Goal: Check status: Check status

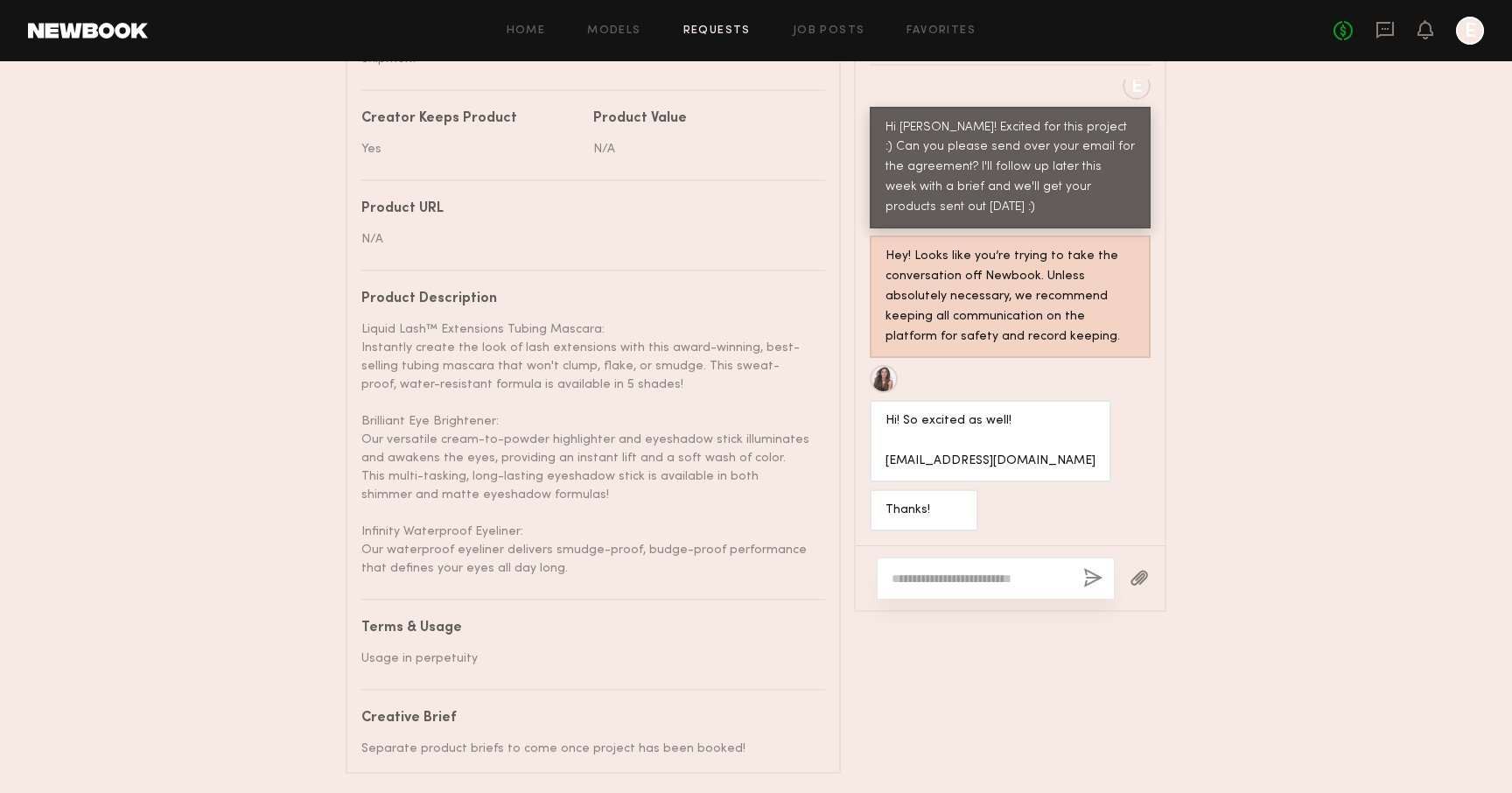
scroll to position [950, 0]
click at [964, 586] on textarea at bounding box center [980, 580] width 178 height 17
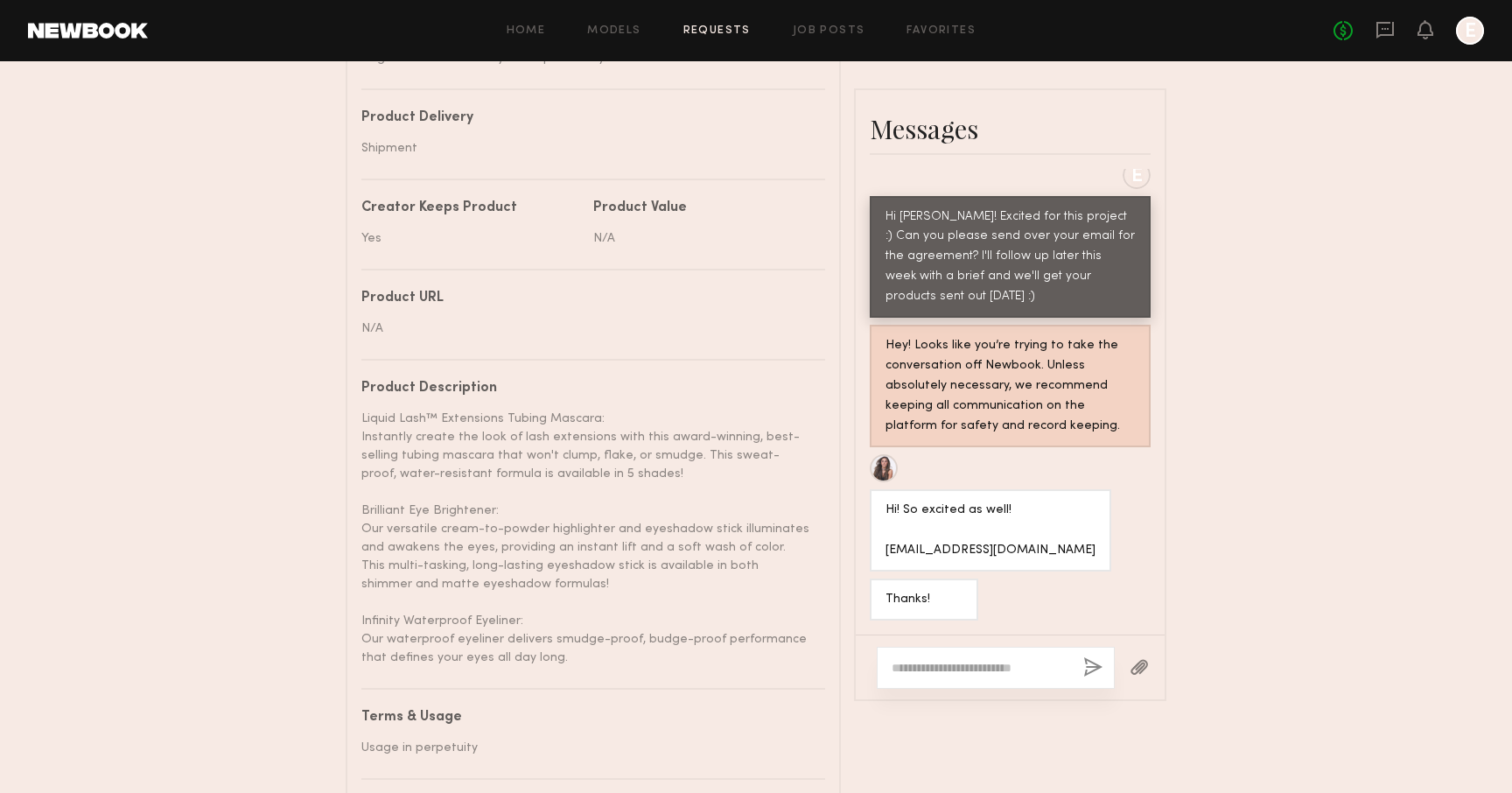
scroll to position [0, 0]
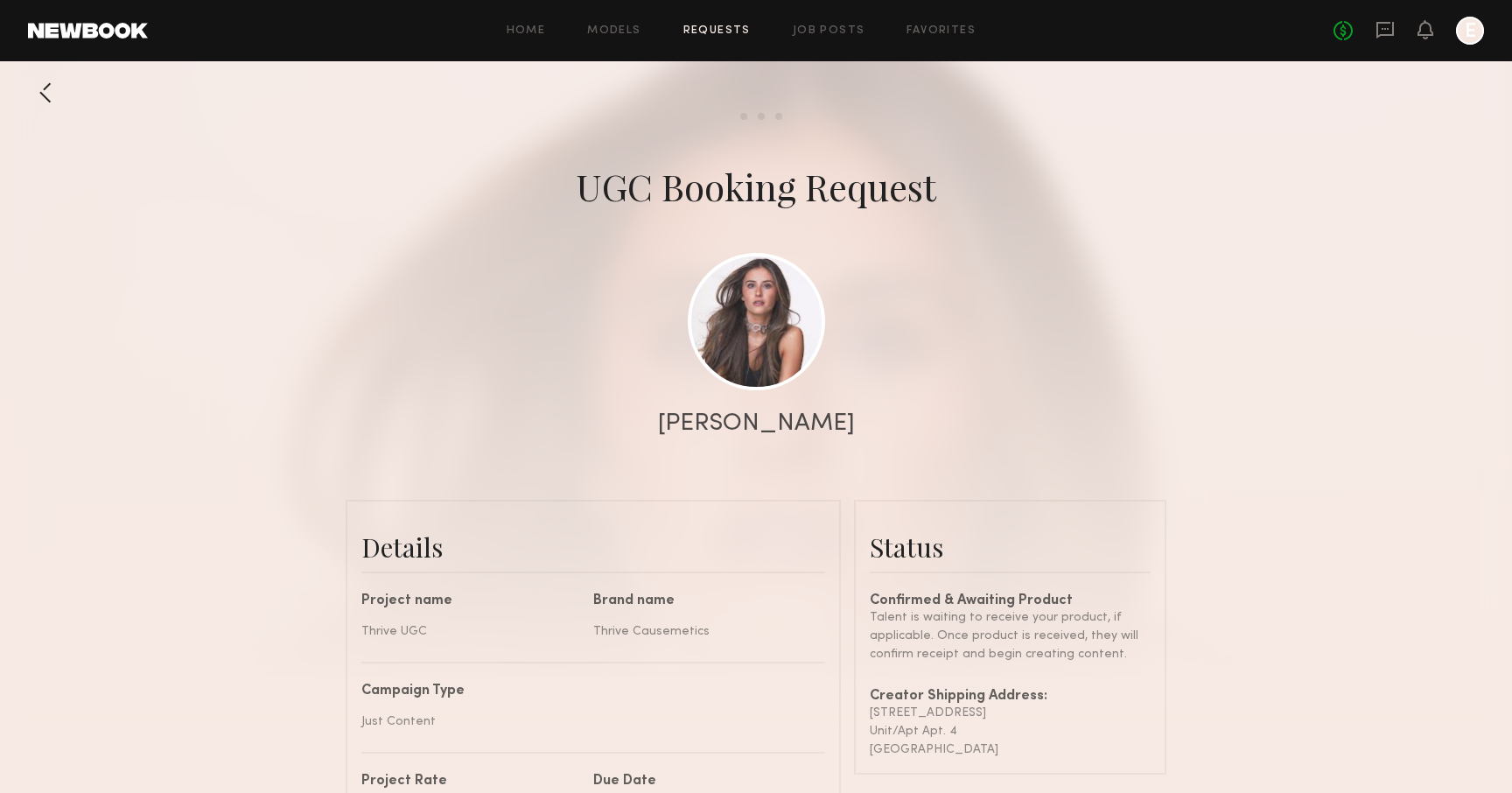
click at [48, 102] on div at bounding box center [45, 92] width 35 height 35
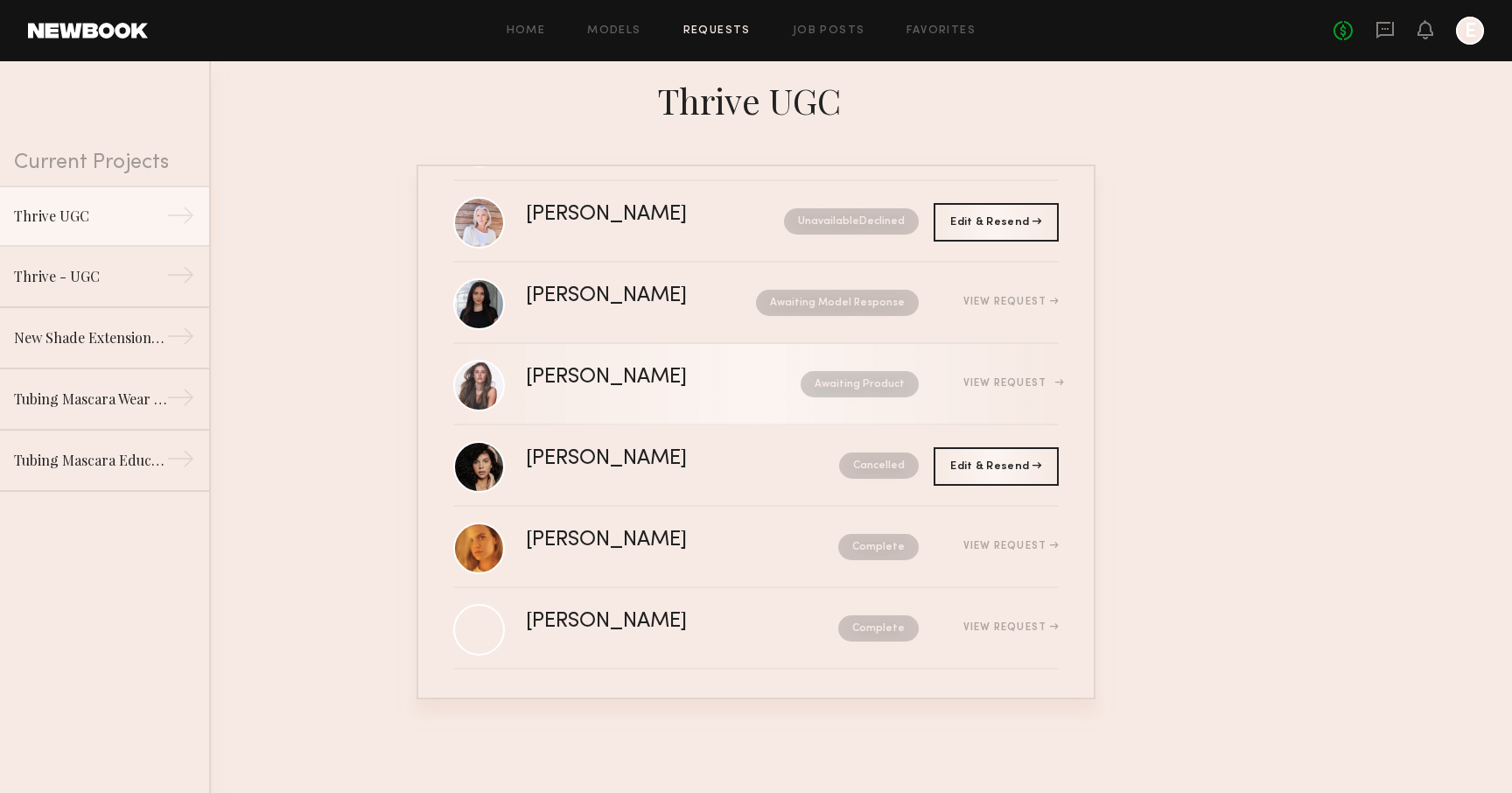
scroll to position [94, 0]
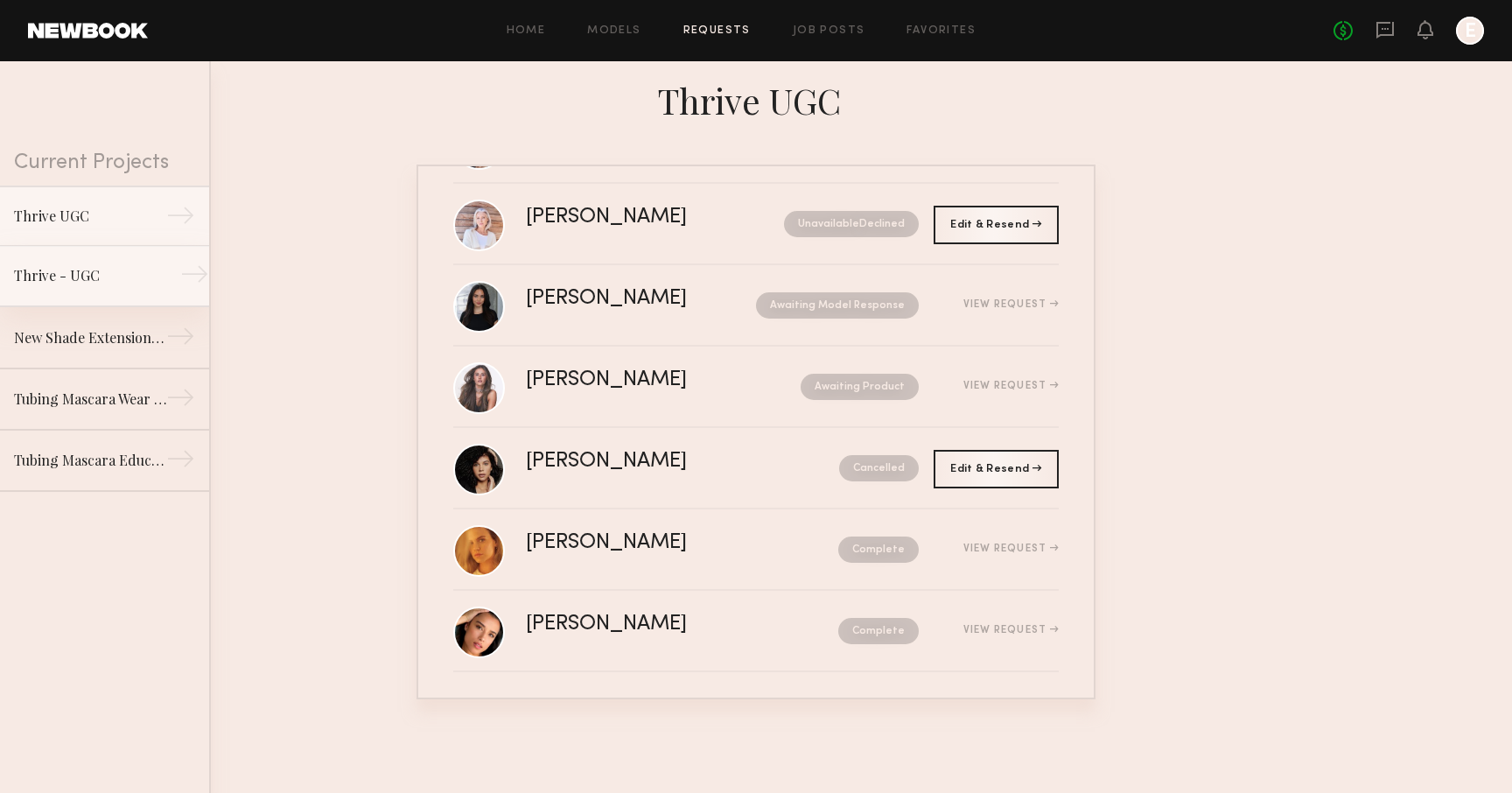
click at [163, 275] on div "Thrive - UGC" at bounding box center [90, 275] width 152 height 21
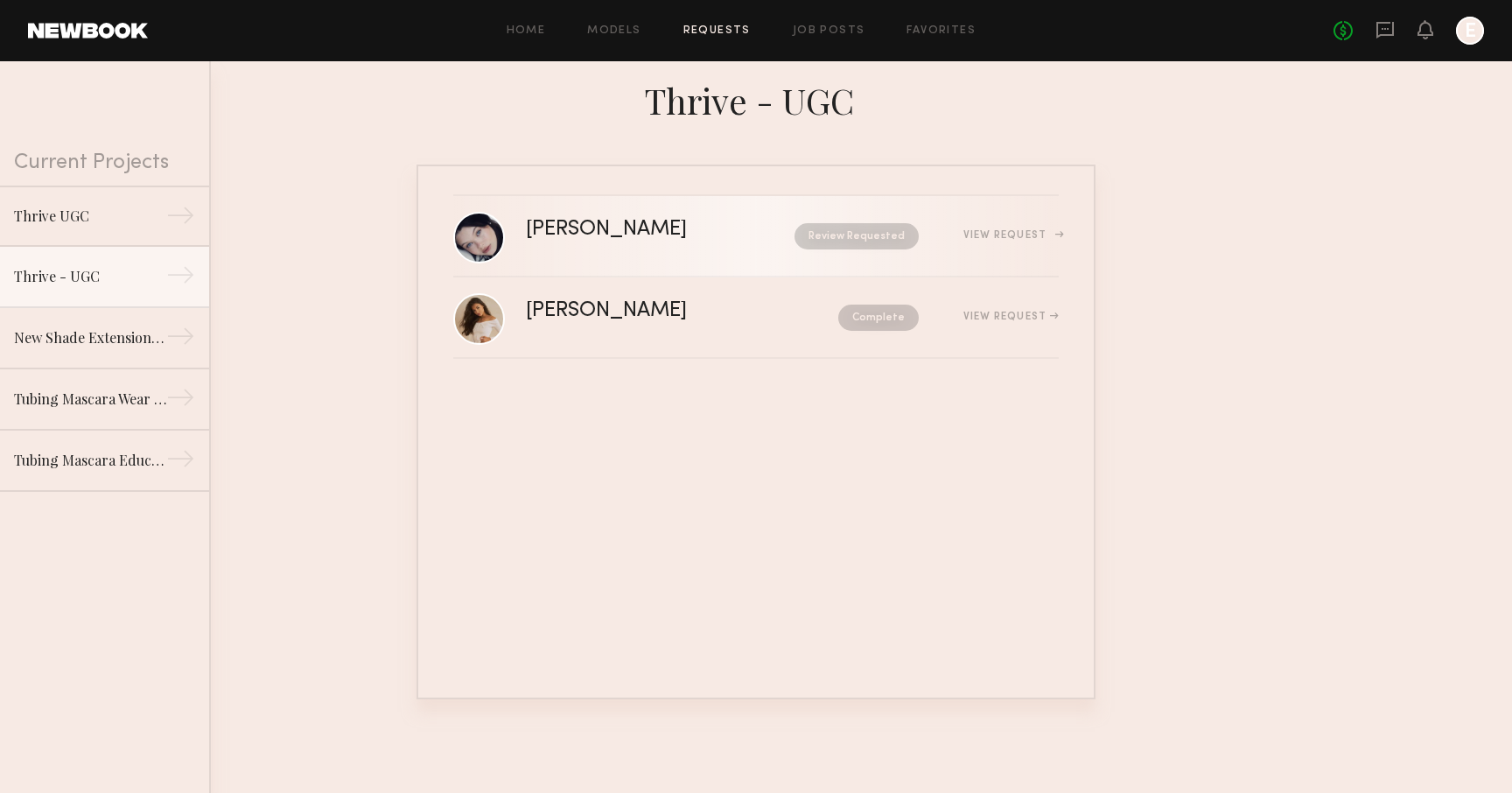
click at [663, 259] on link "[PERSON_NAME] Review Requested View Request" at bounding box center [756, 236] width 606 height 82
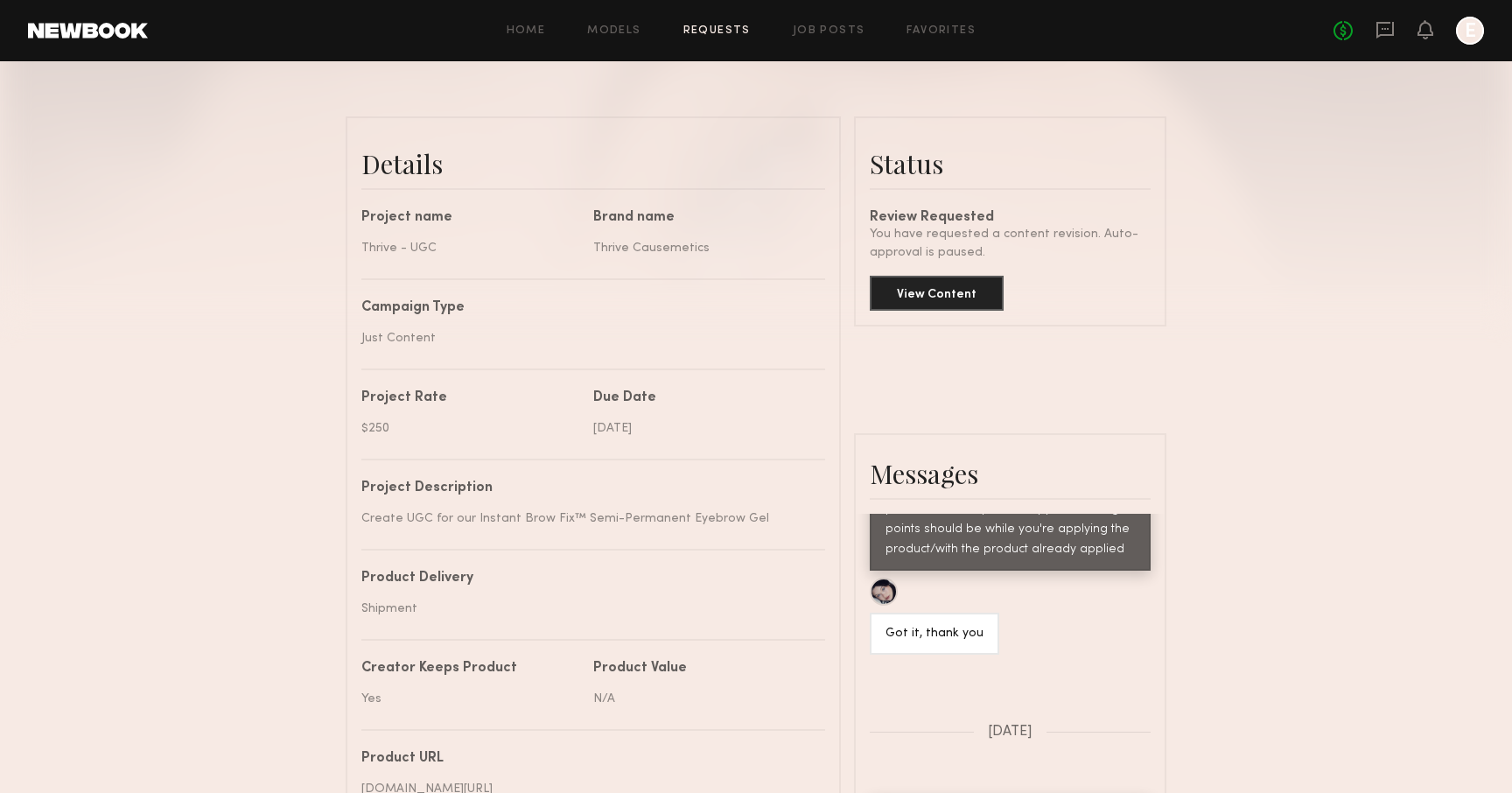
scroll to position [365, 0]
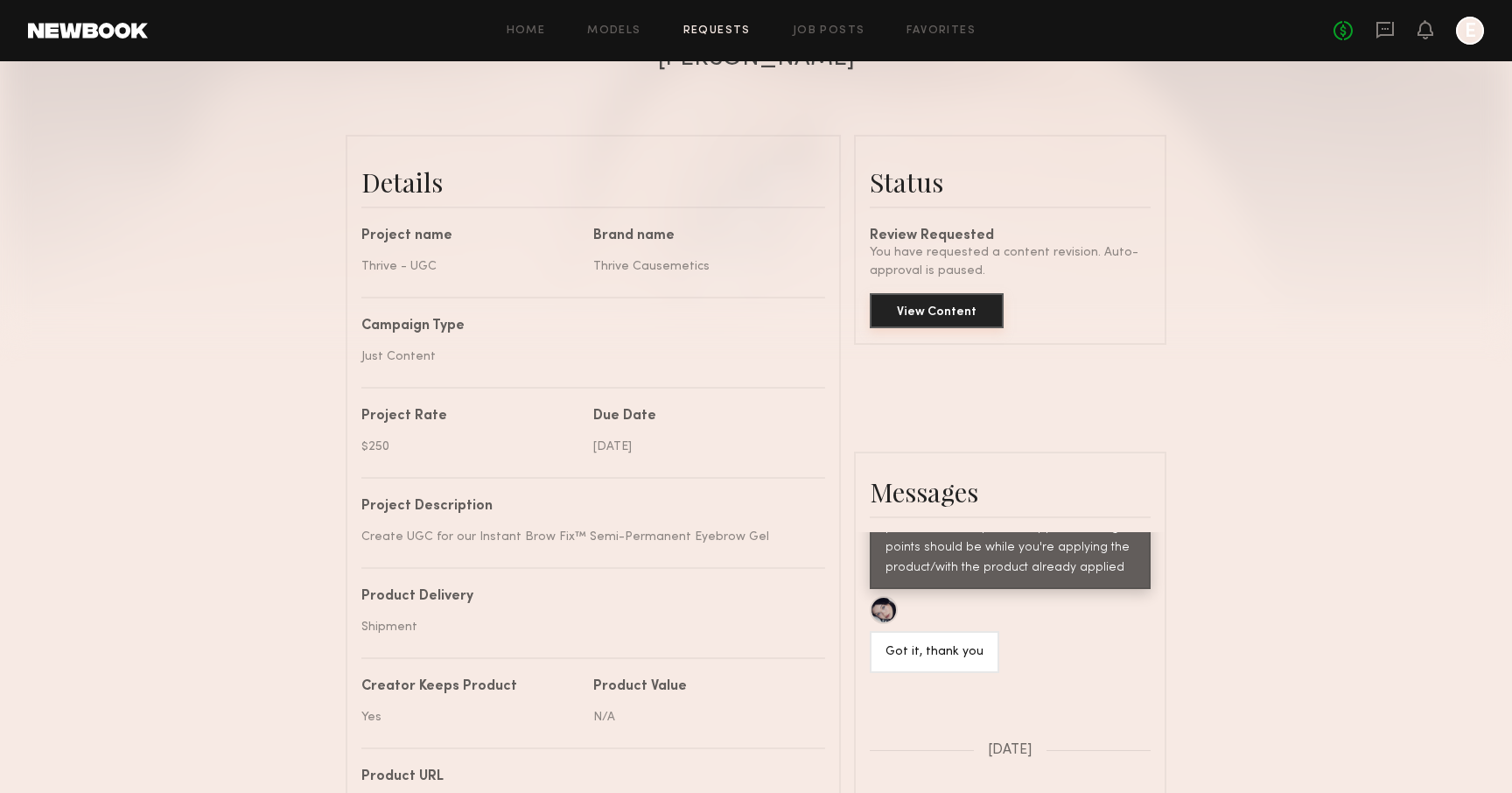
click at [895, 310] on button "View Content" at bounding box center [936, 311] width 134 height 35
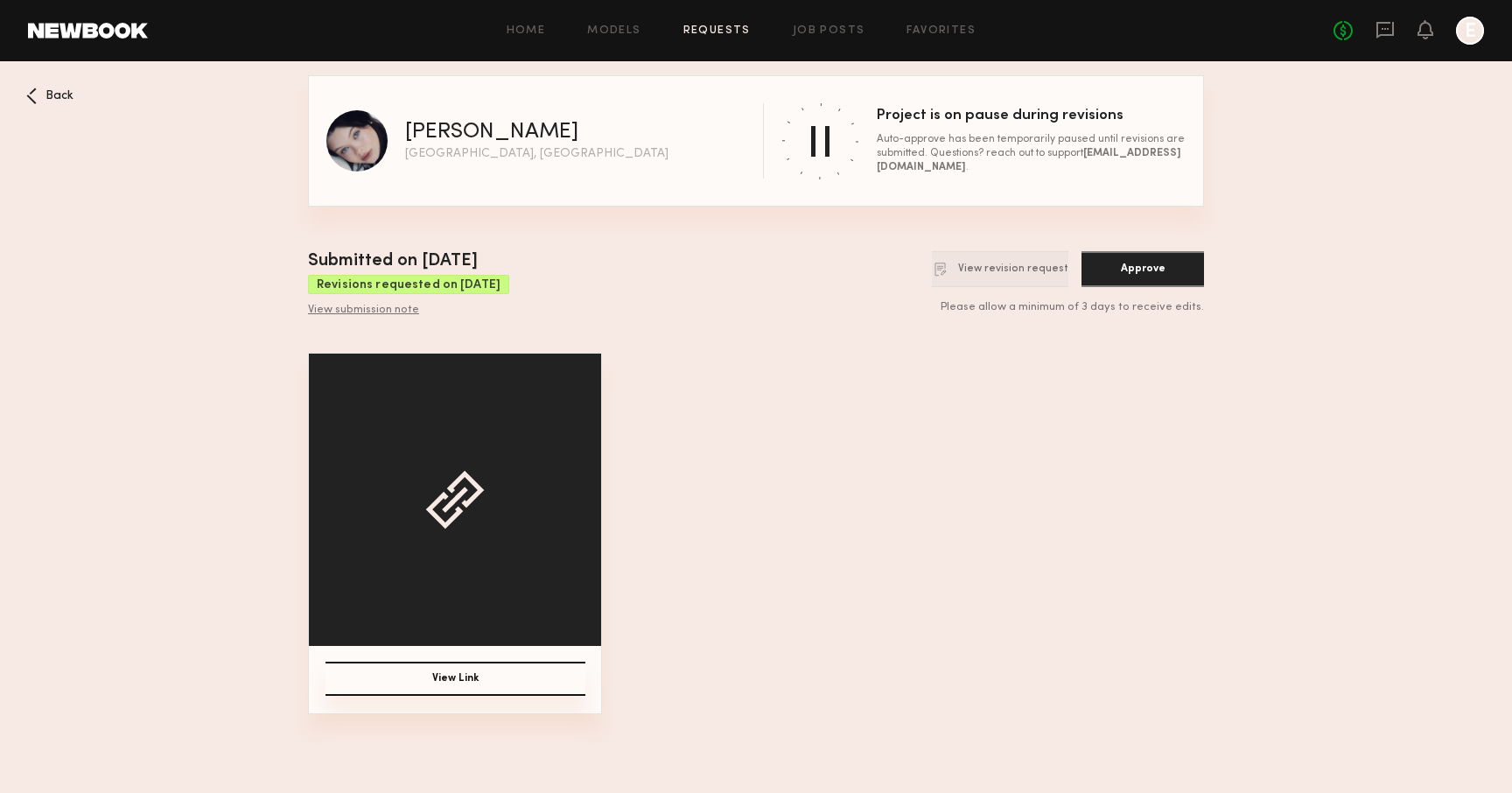
click at [40, 98] on div "Back" at bounding box center [50, 96] width 47 height 17
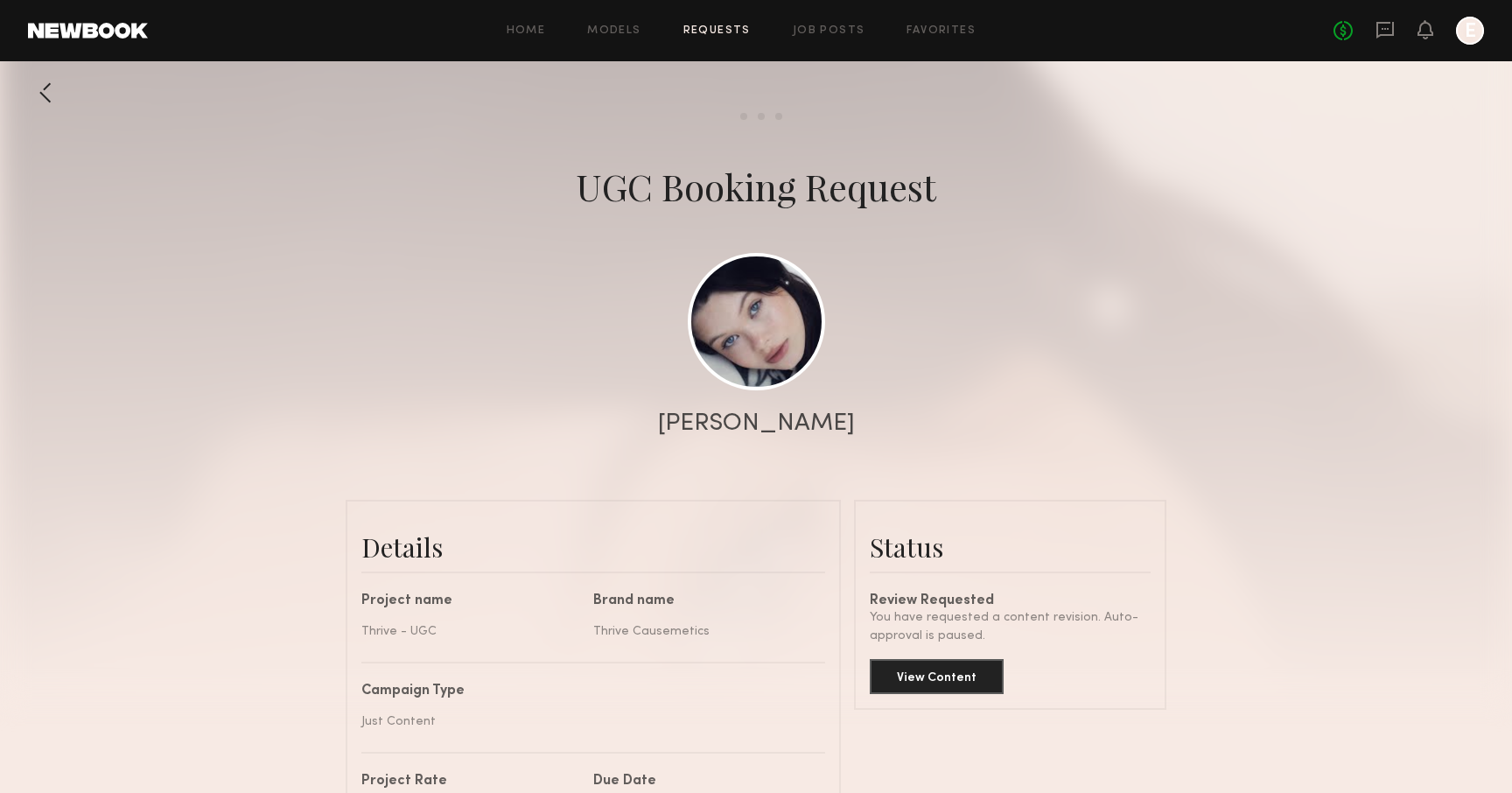
click at [42, 95] on div at bounding box center [45, 92] width 35 height 35
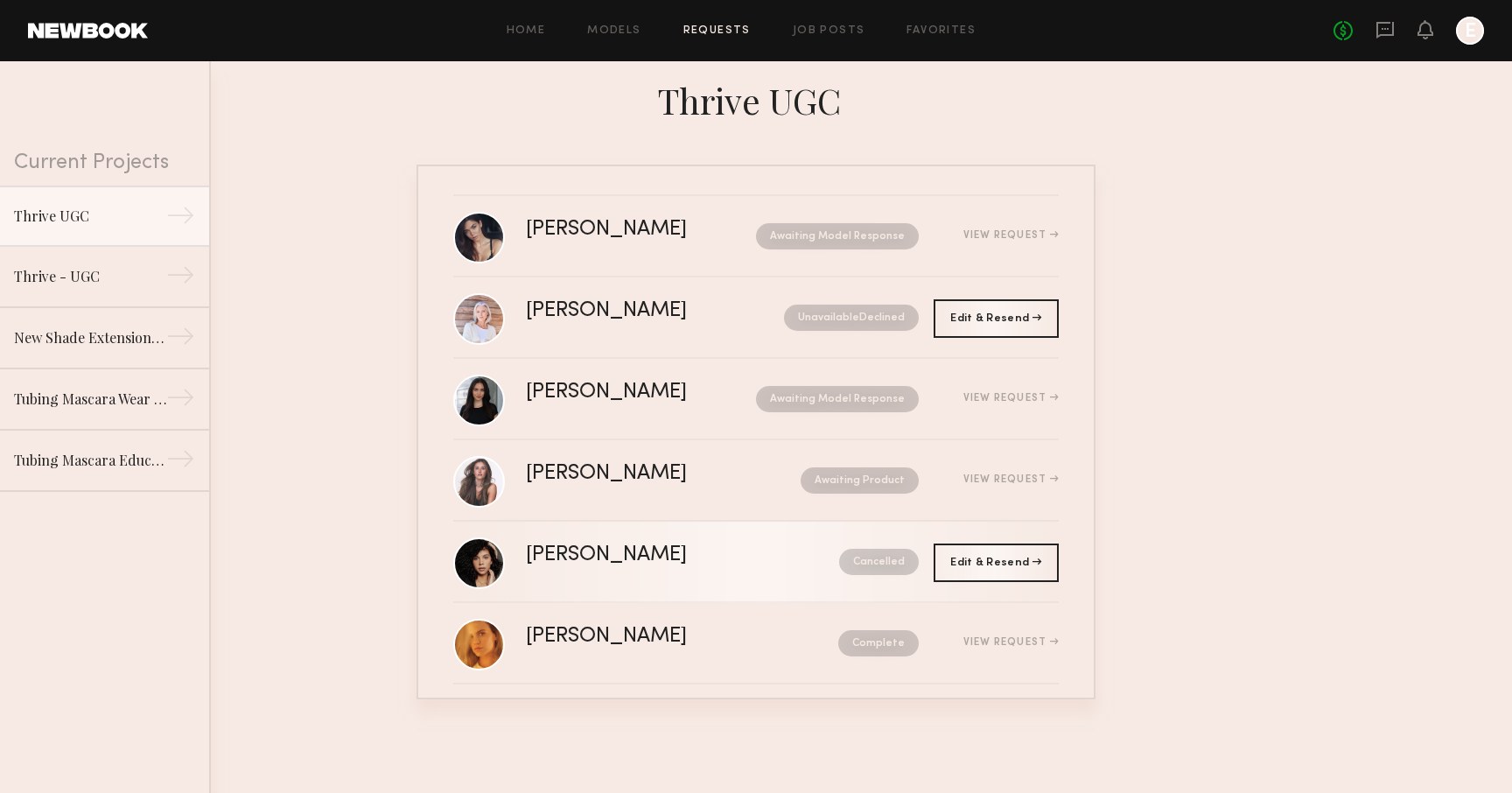
click at [600, 563] on div "[PERSON_NAME]" at bounding box center [645, 555] width 237 height 20
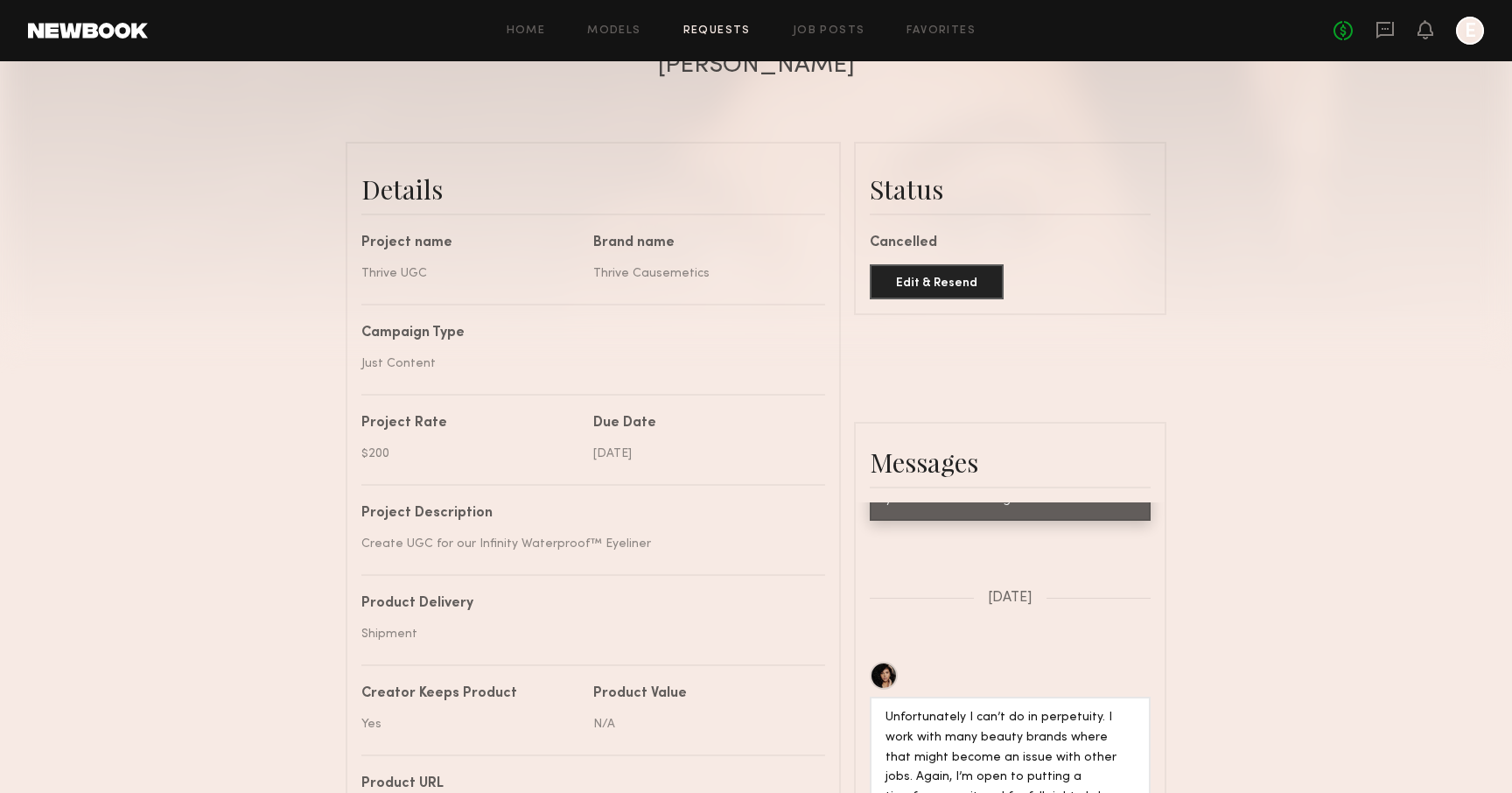
scroll to position [796, 0]
